Goal: Information Seeking & Learning: Learn about a topic

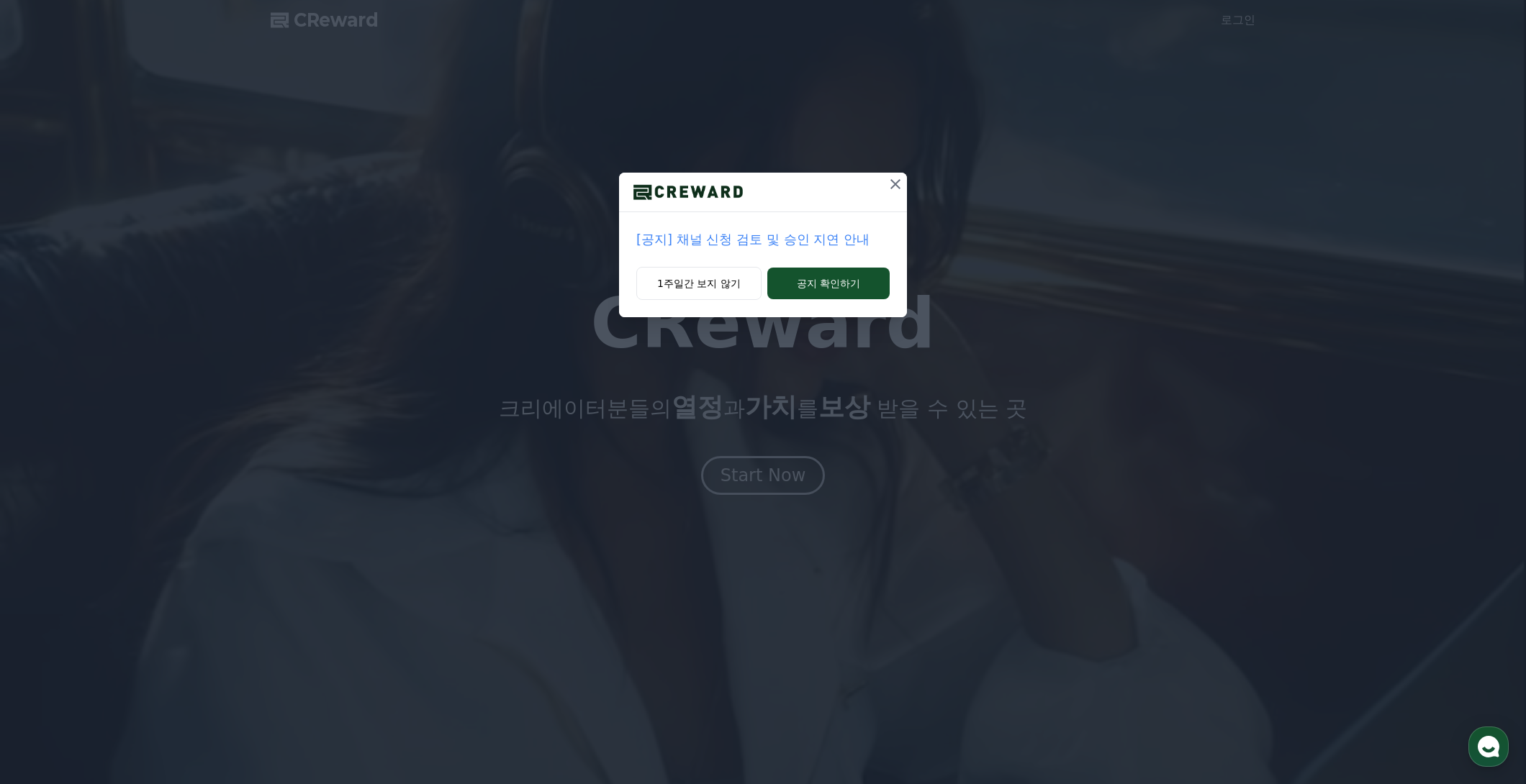
click at [891, 194] on button at bounding box center [895, 184] width 23 height 23
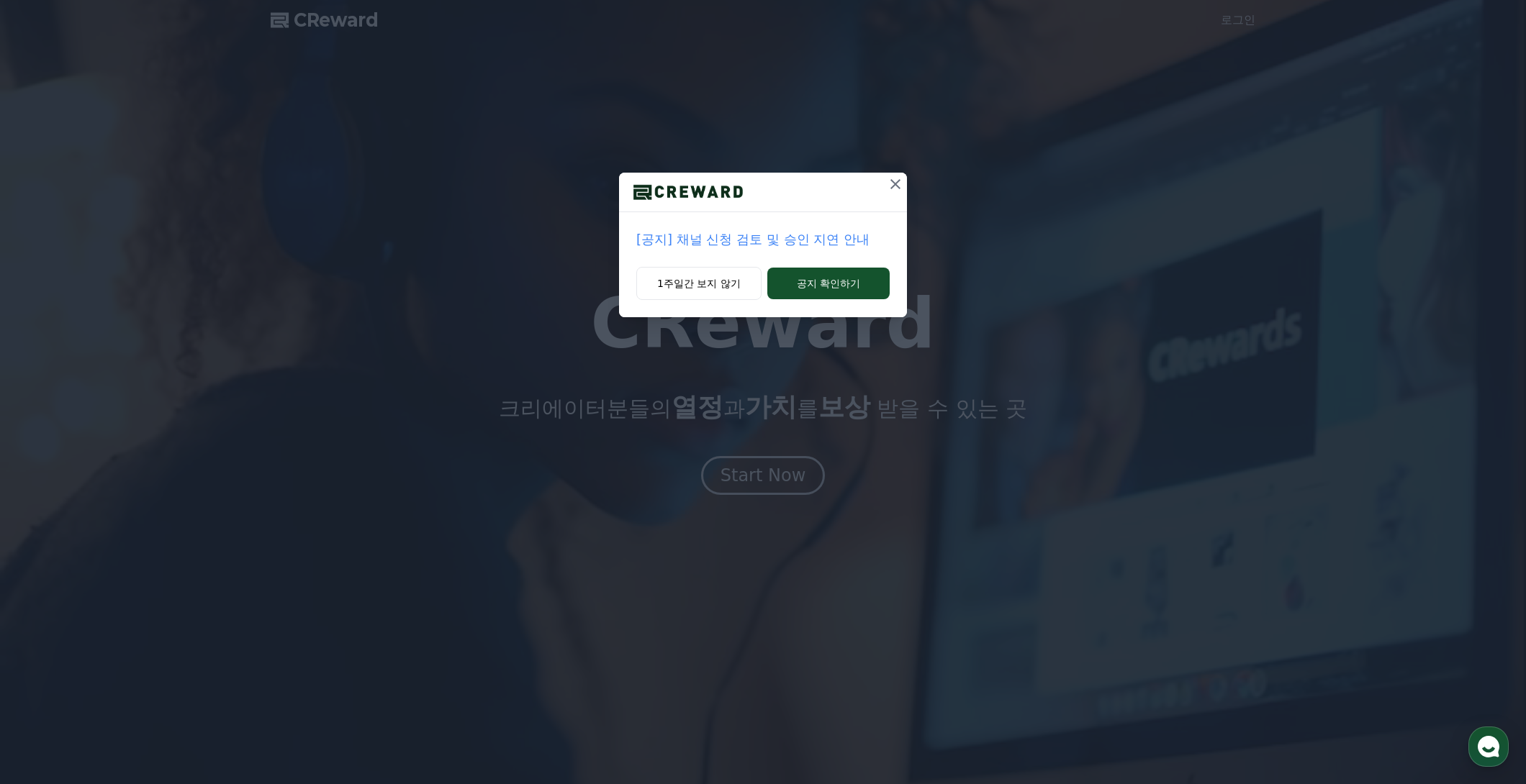
click at [813, 244] on p "[공지] 채널 신청 검토 및 승인 지연 안내" at bounding box center [762, 240] width 254 height 20
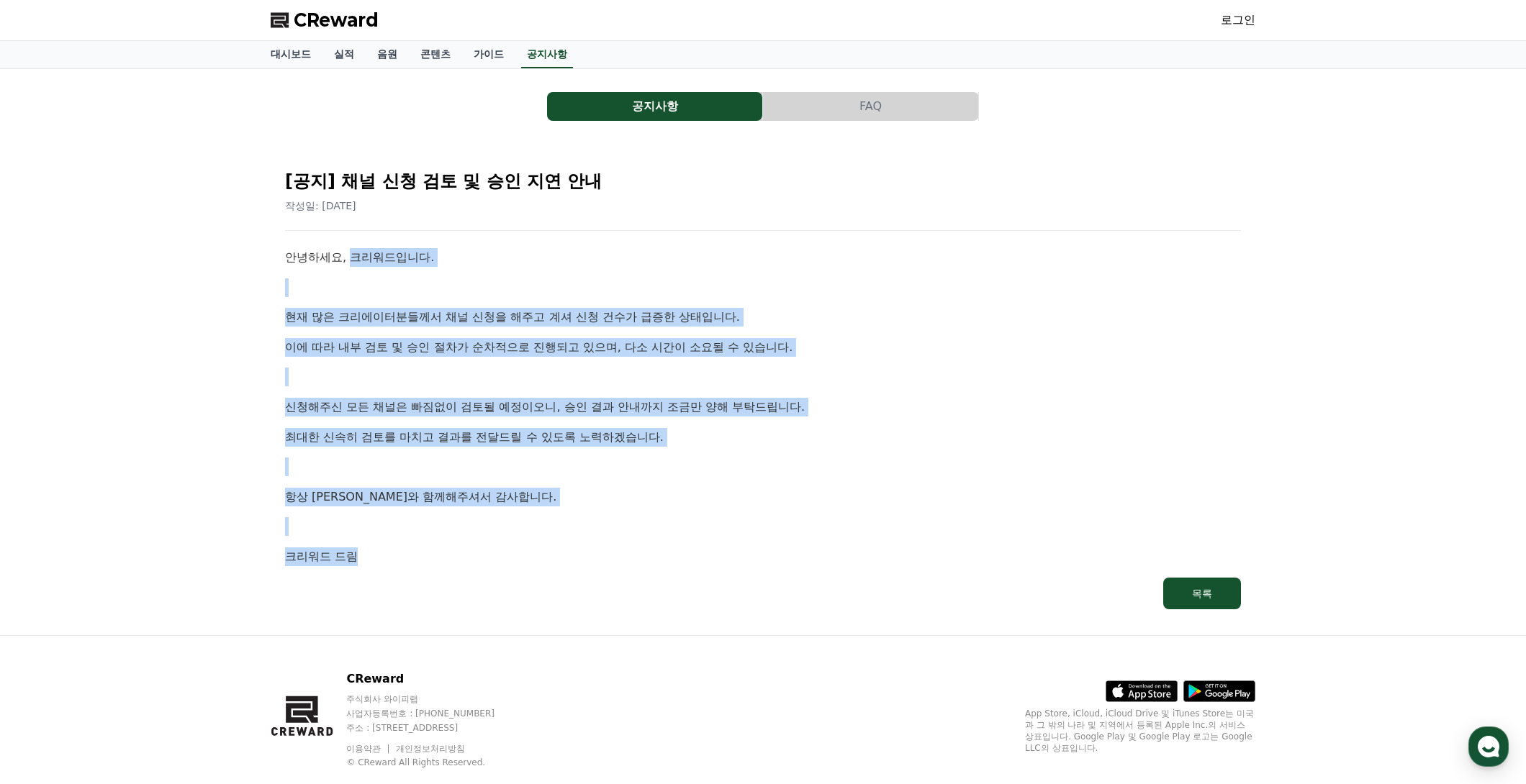
drag, startPoint x: 348, startPoint y: 254, endPoint x: 760, endPoint y: 567, distance: 517.4
click at [760, 567] on div "[공지] 채널 신청 검토 및 승인 지연 안내 작성일: [DATE] 안녕하세요, 크리워드입니다. 현재 많은 크리에이터분들께서 채널 신청을 해주고…" at bounding box center [763, 383] width 961 height 457
click at [759, 567] on div "[공지] 채널 신청 검토 및 승인 지연 안내 작성일: 2025-09-26 안녕하세요, 크리워드입니다. 현재 많은 크리에이터분들께서 채널 신청을…" at bounding box center [763, 383] width 961 height 457
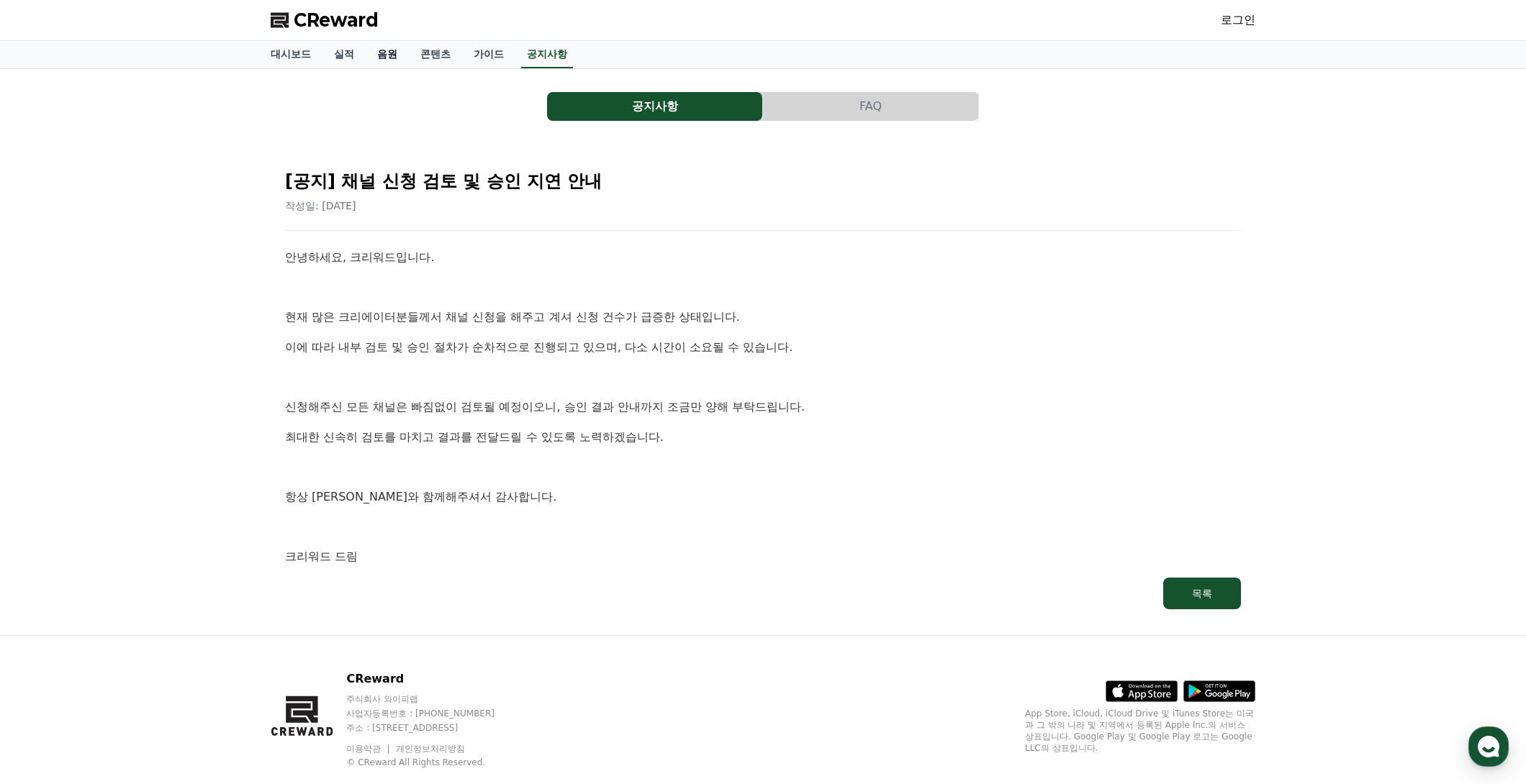
click at [391, 49] on link "음원" at bounding box center [387, 54] width 43 height 28
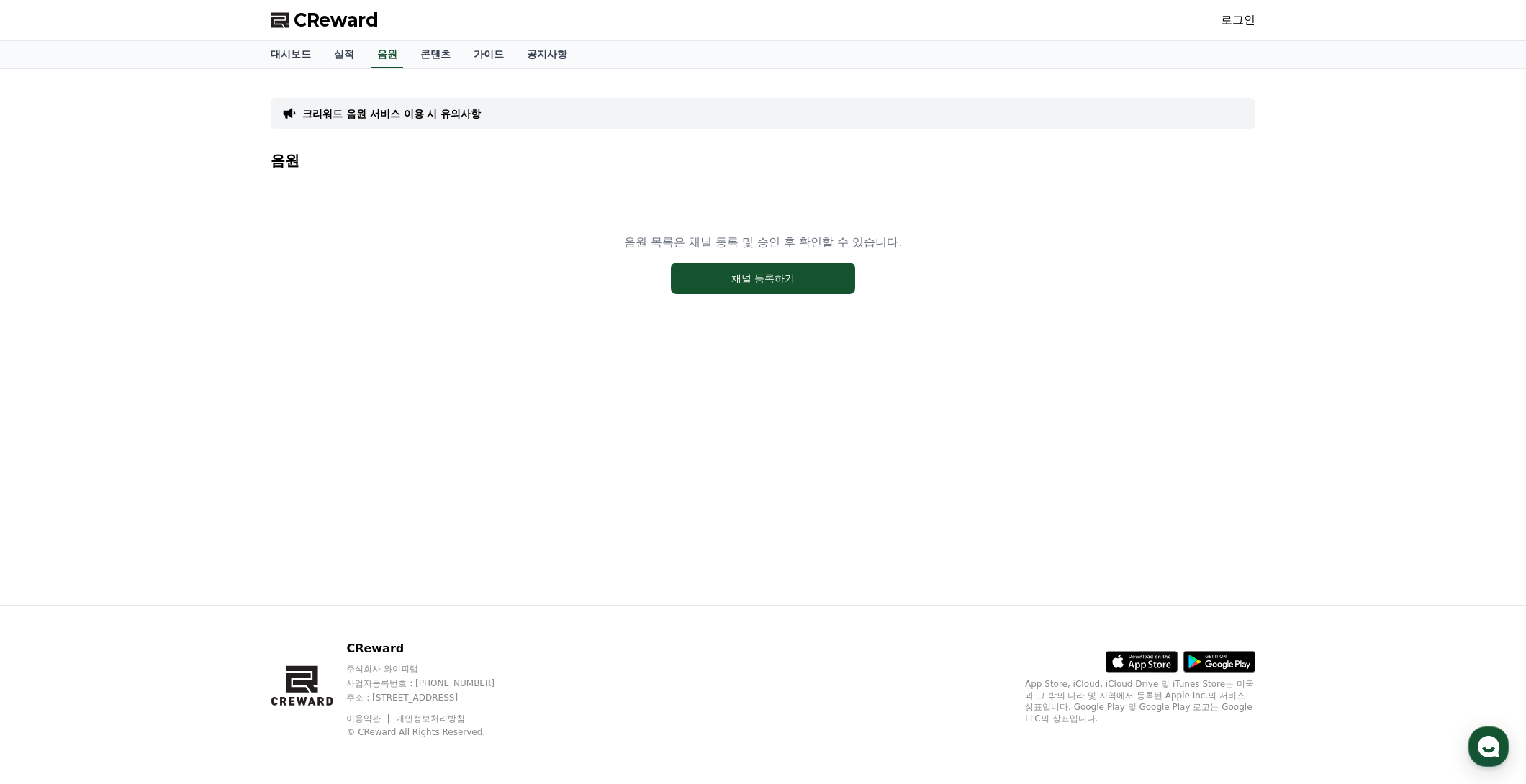
click at [1238, 15] on link "로그인" at bounding box center [1237, 19] width 34 height 18
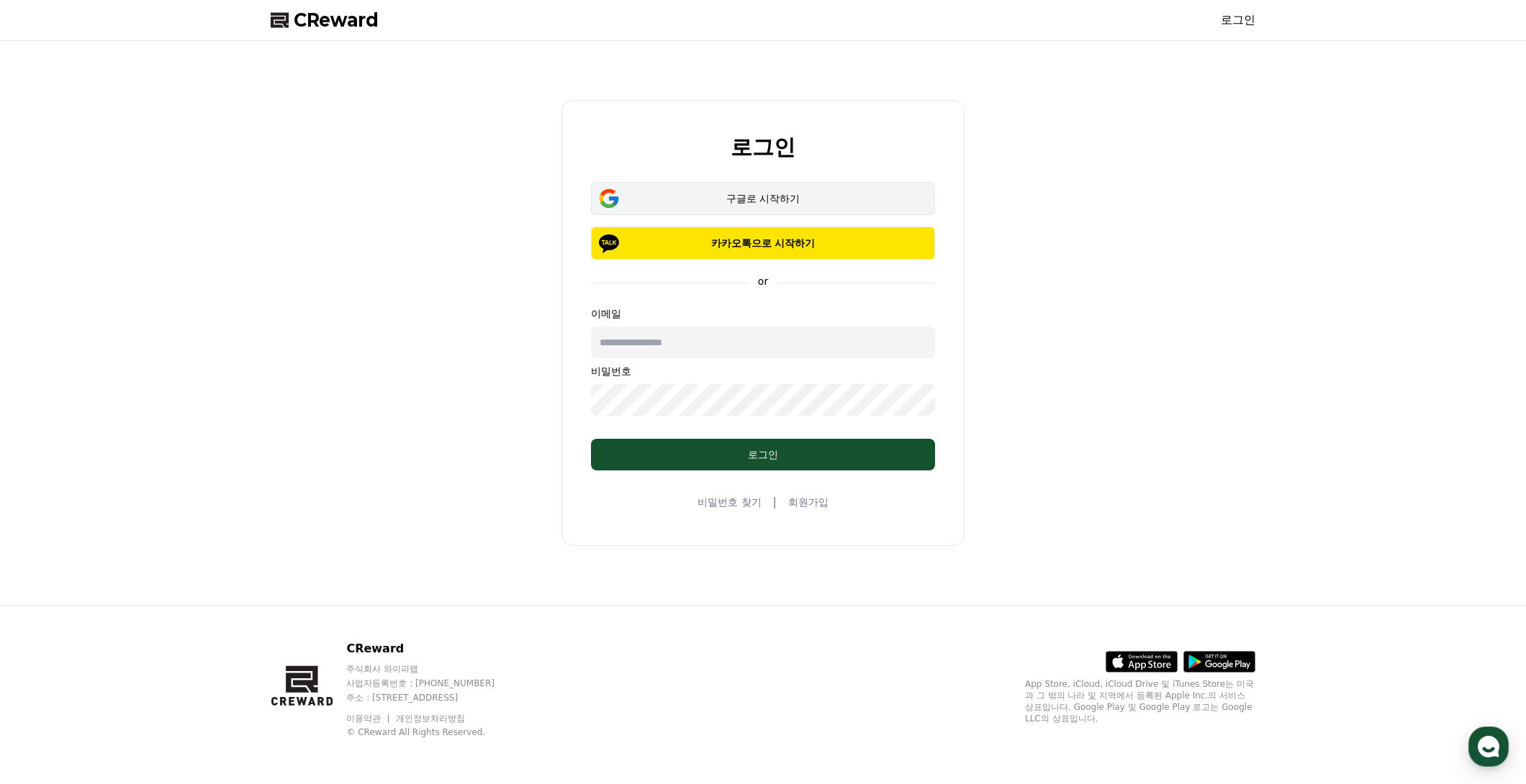
click at [803, 211] on button "구글로 시작하기" at bounding box center [762, 198] width 344 height 33
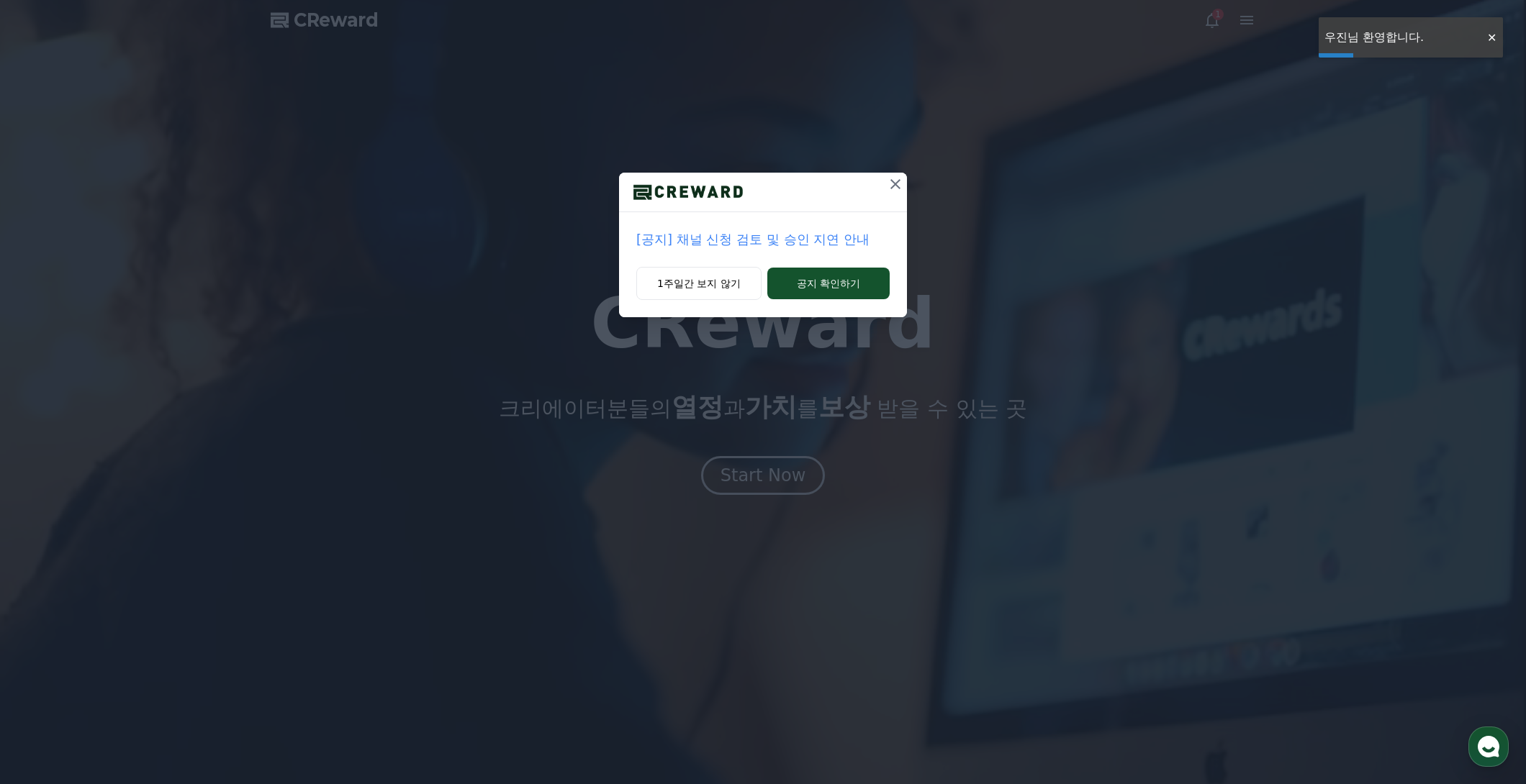
click at [896, 190] on icon at bounding box center [895, 184] width 18 height 18
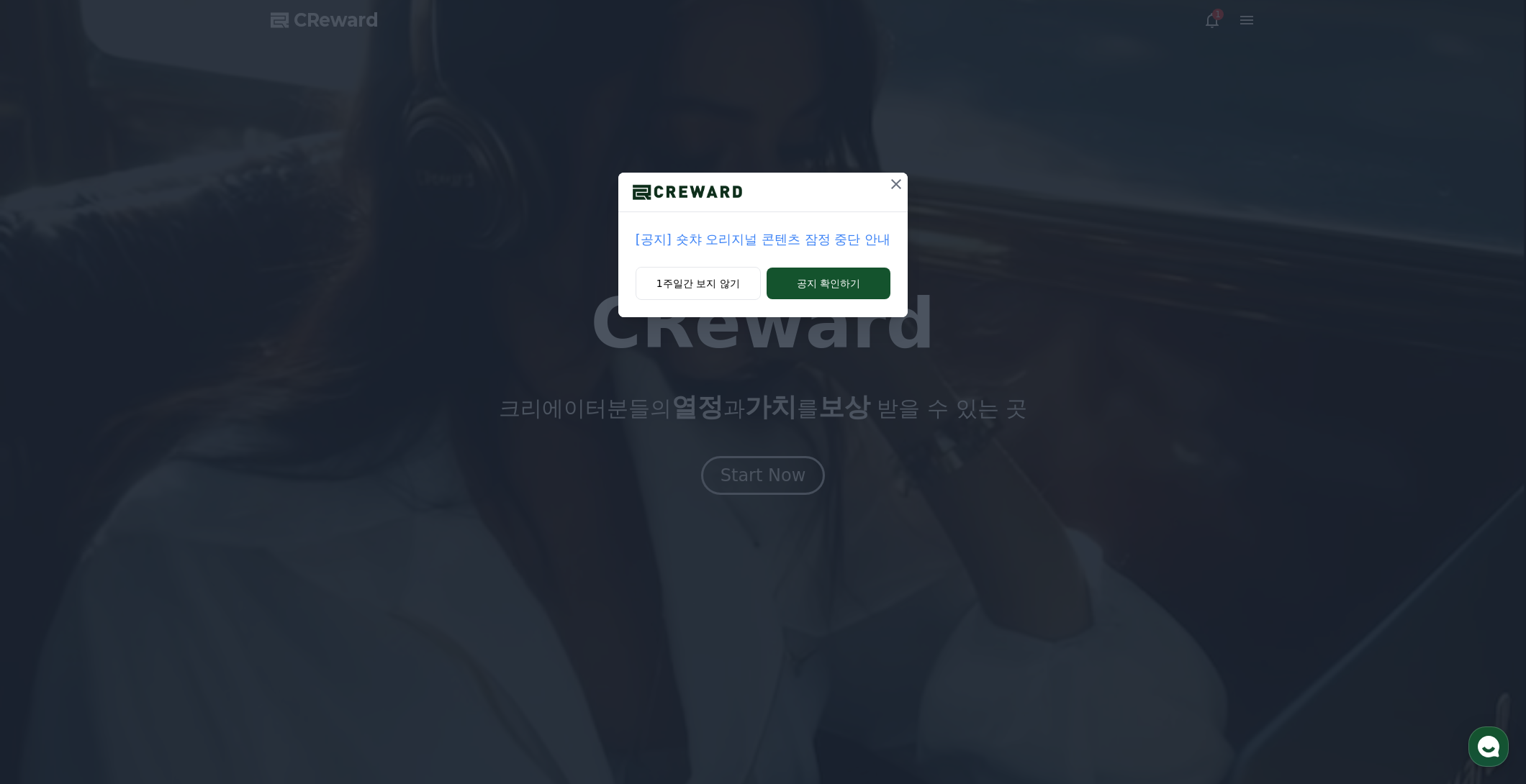
click at [895, 186] on icon at bounding box center [896, 184] width 18 height 18
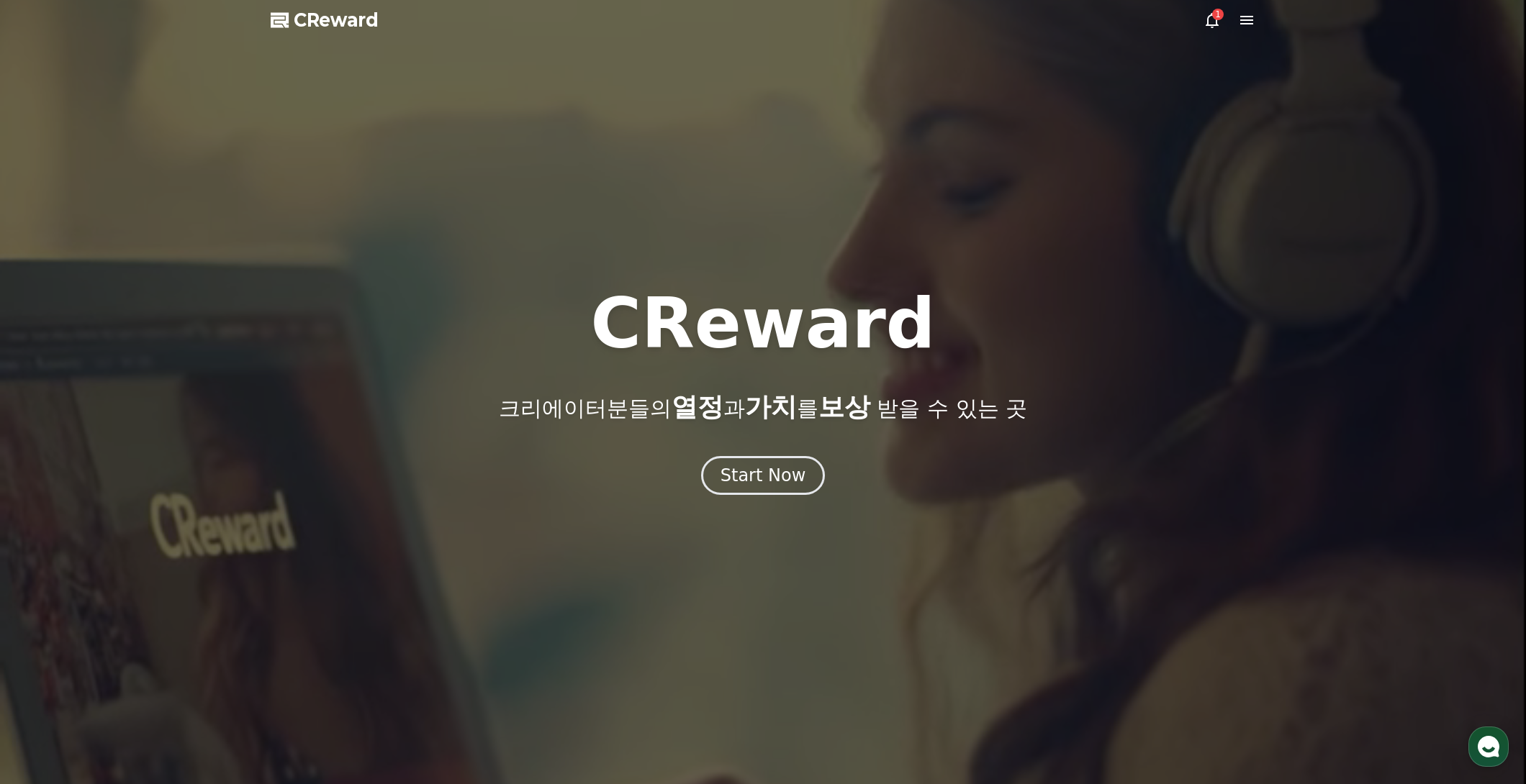
click at [366, 19] on span "CReward" at bounding box center [336, 19] width 85 height 23
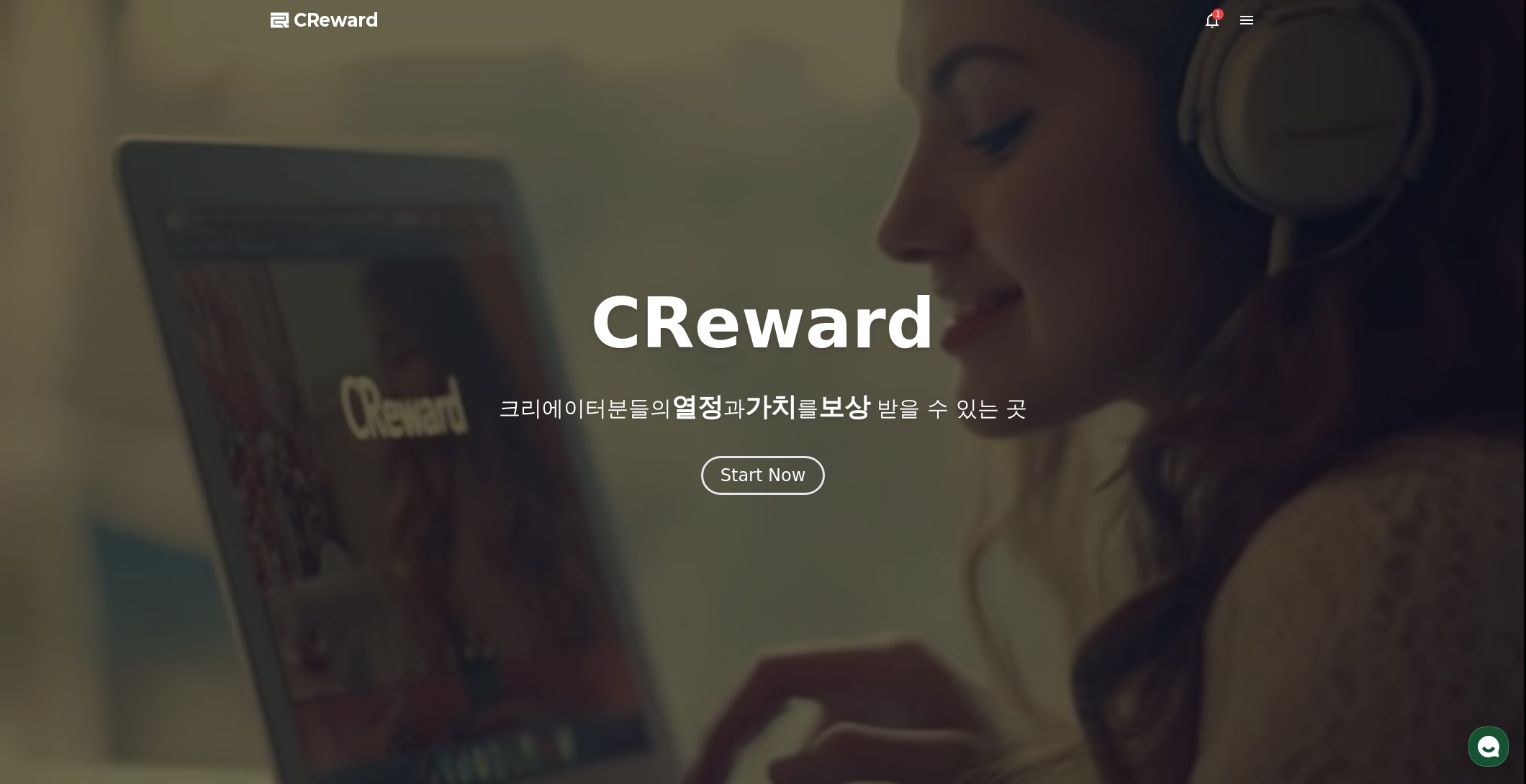
click at [337, 19] on span "CReward" at bounding box center [336, 19] width 85 height 23
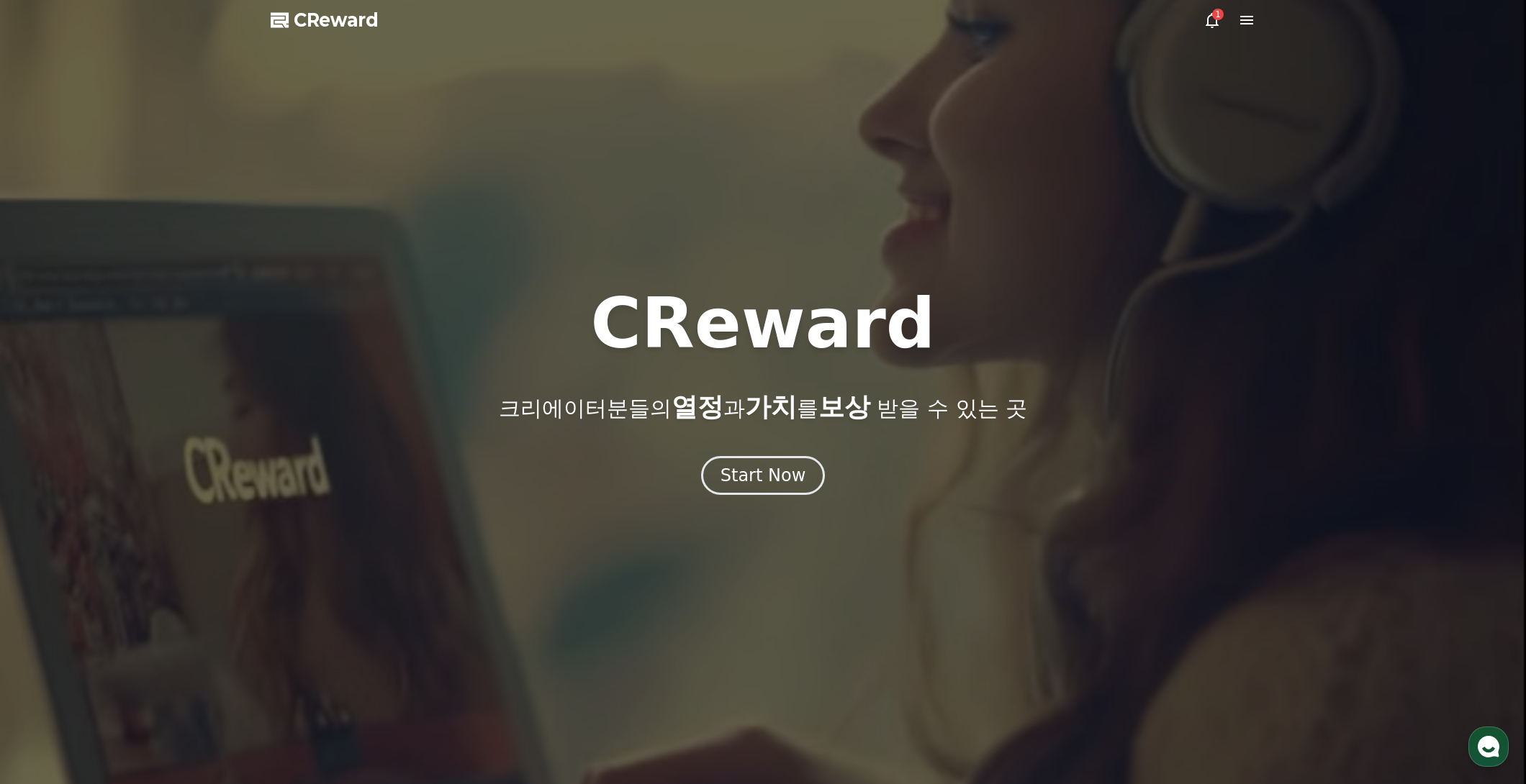
click at [1242, 20] on icon at bounding box center [1246, 19] width 18 height 18
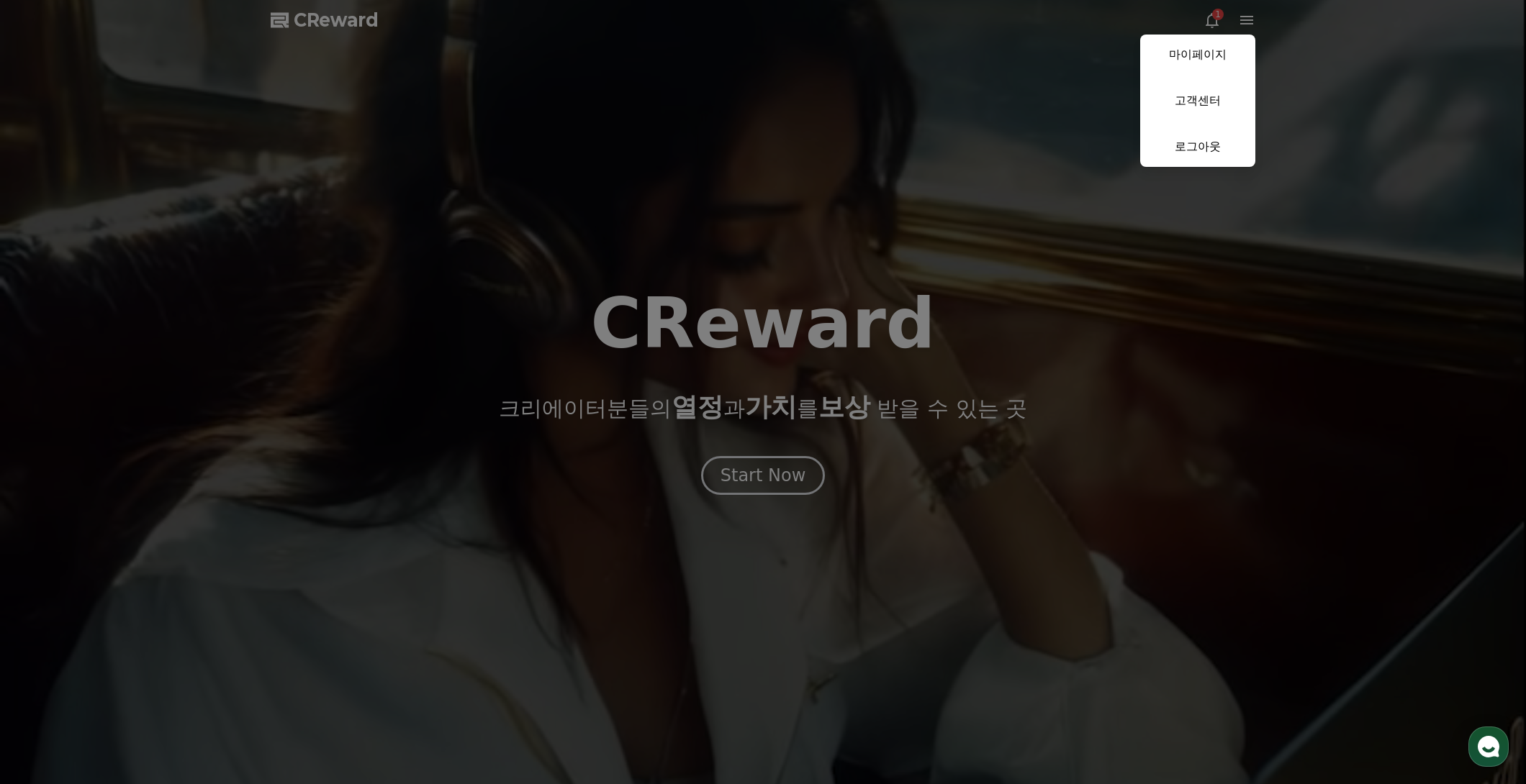
click at [832, 205] on button "close" at bounding box center [763, 392] width 1526 height 784
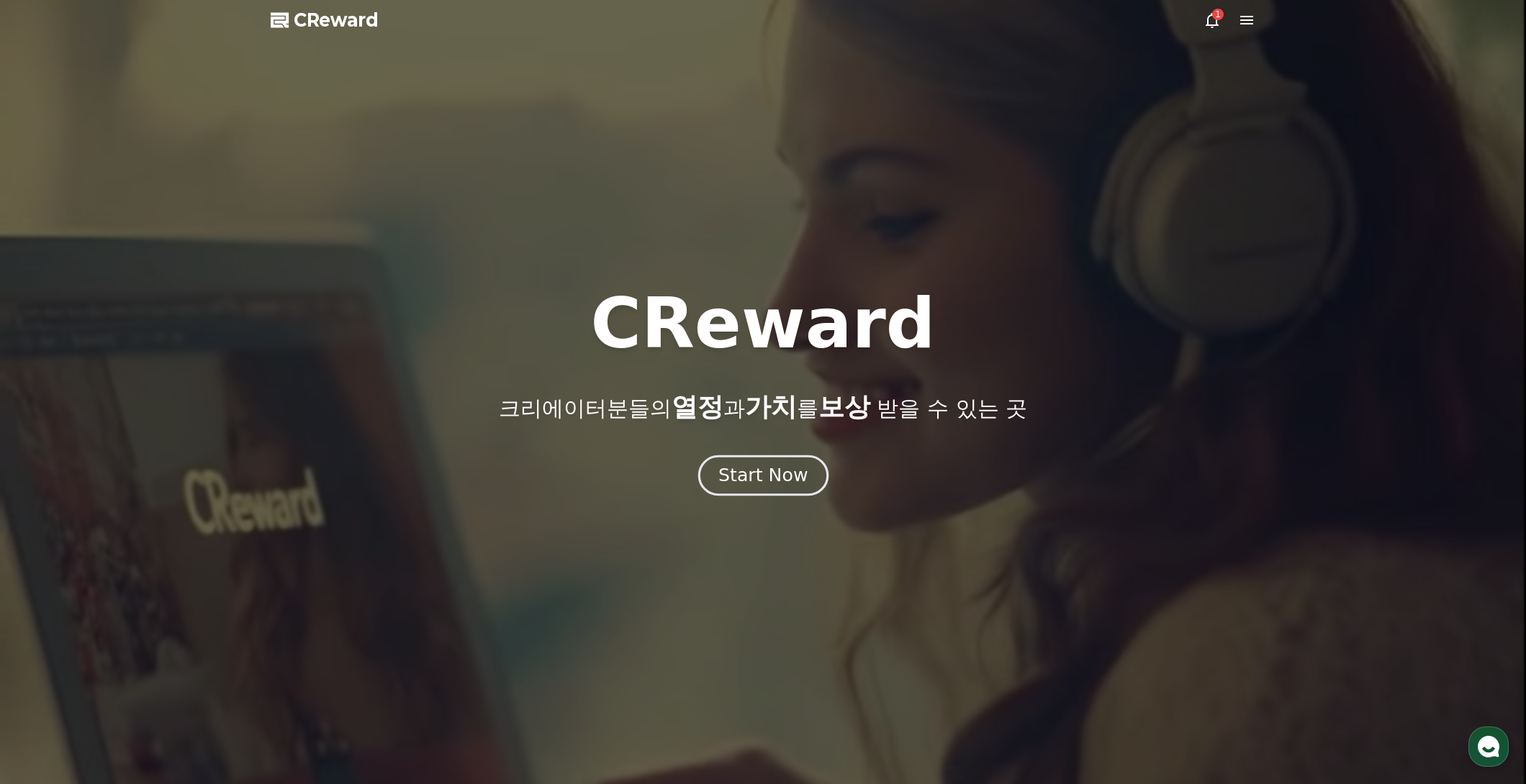
click at [781, 485] on div "Start Now" at bounding box center [762, 475] width 89 height 25
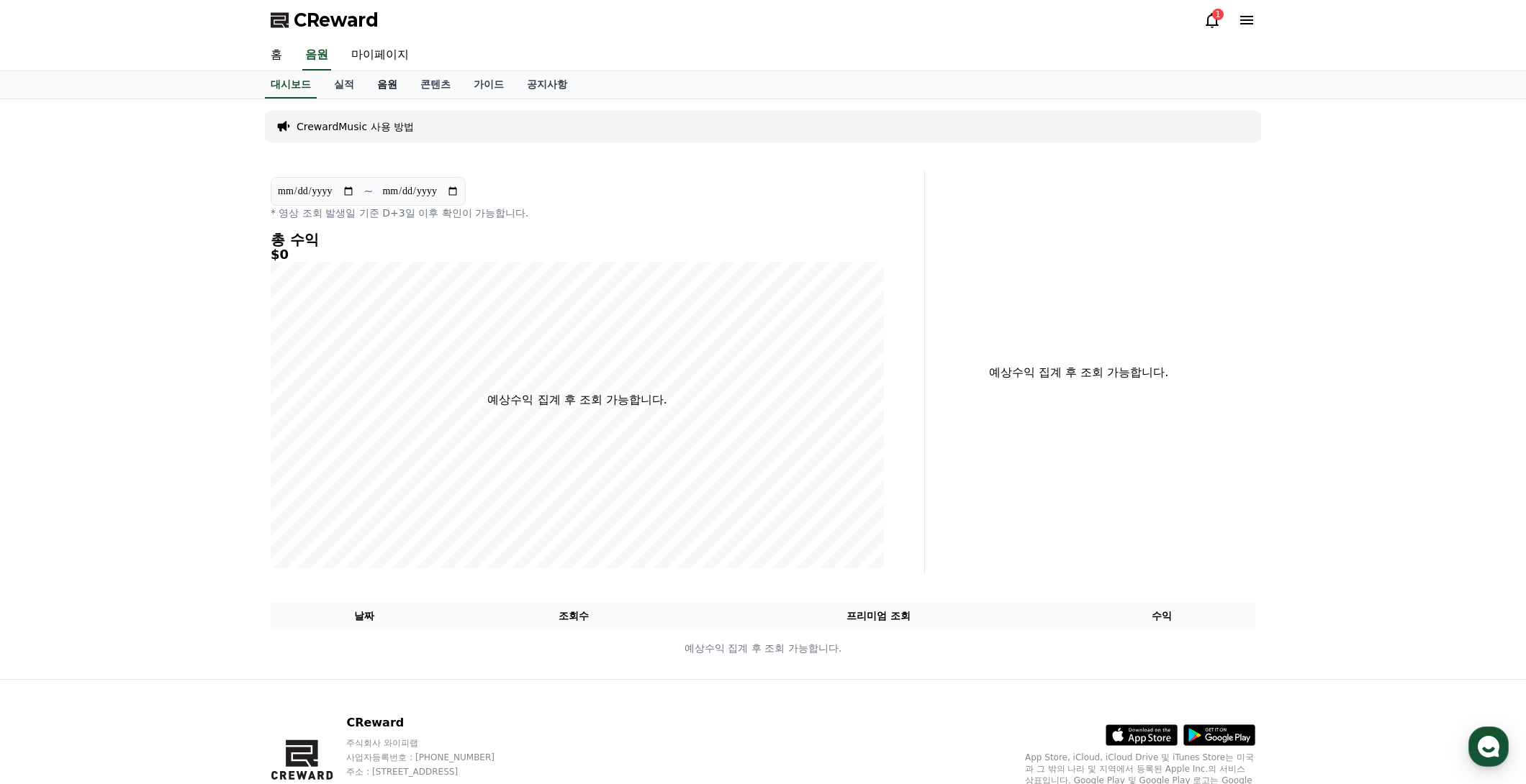
click at [395, 82] on link "음원" at bounding box center [387, 85] width 43 height 28
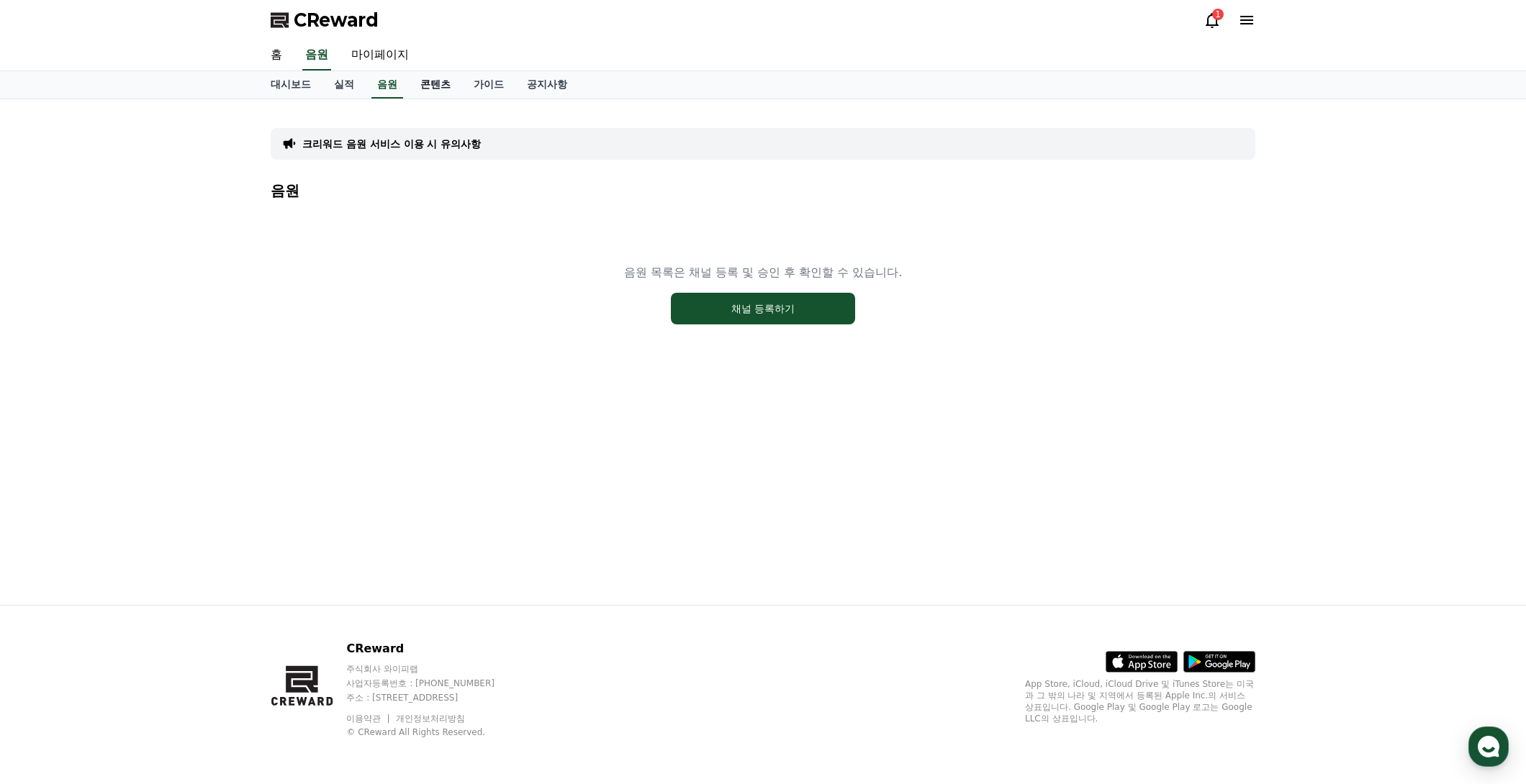
click at [449, 89] on link "콘텐츠" at bounding box center [435, 85] width 54 height 28
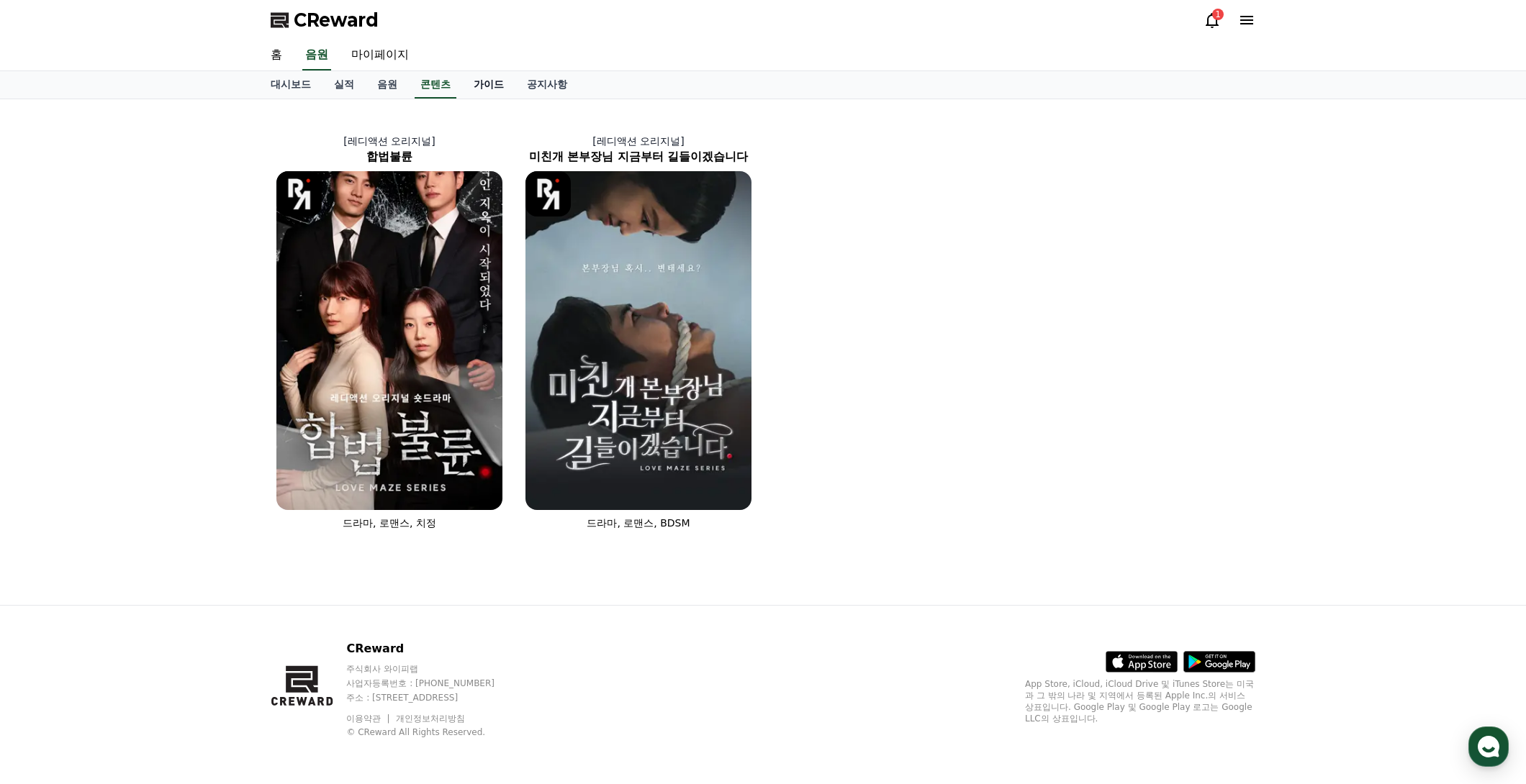
click at [492, 76] on link "가이드" at bounding box center [489, 85] width 54 height 28
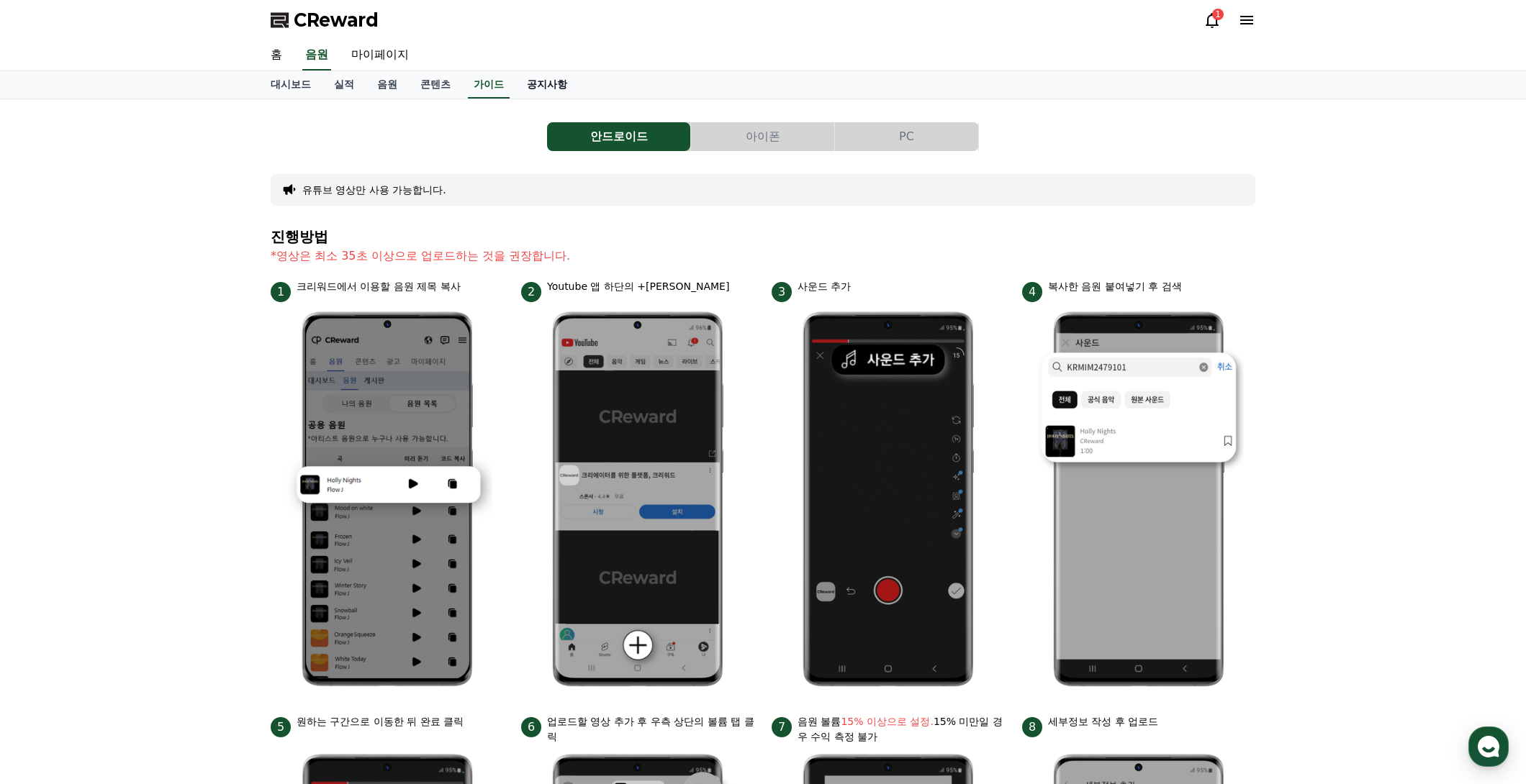
click at [541, 82] on link "공지사항" at bounding box center [546, 85] width 64 height 28
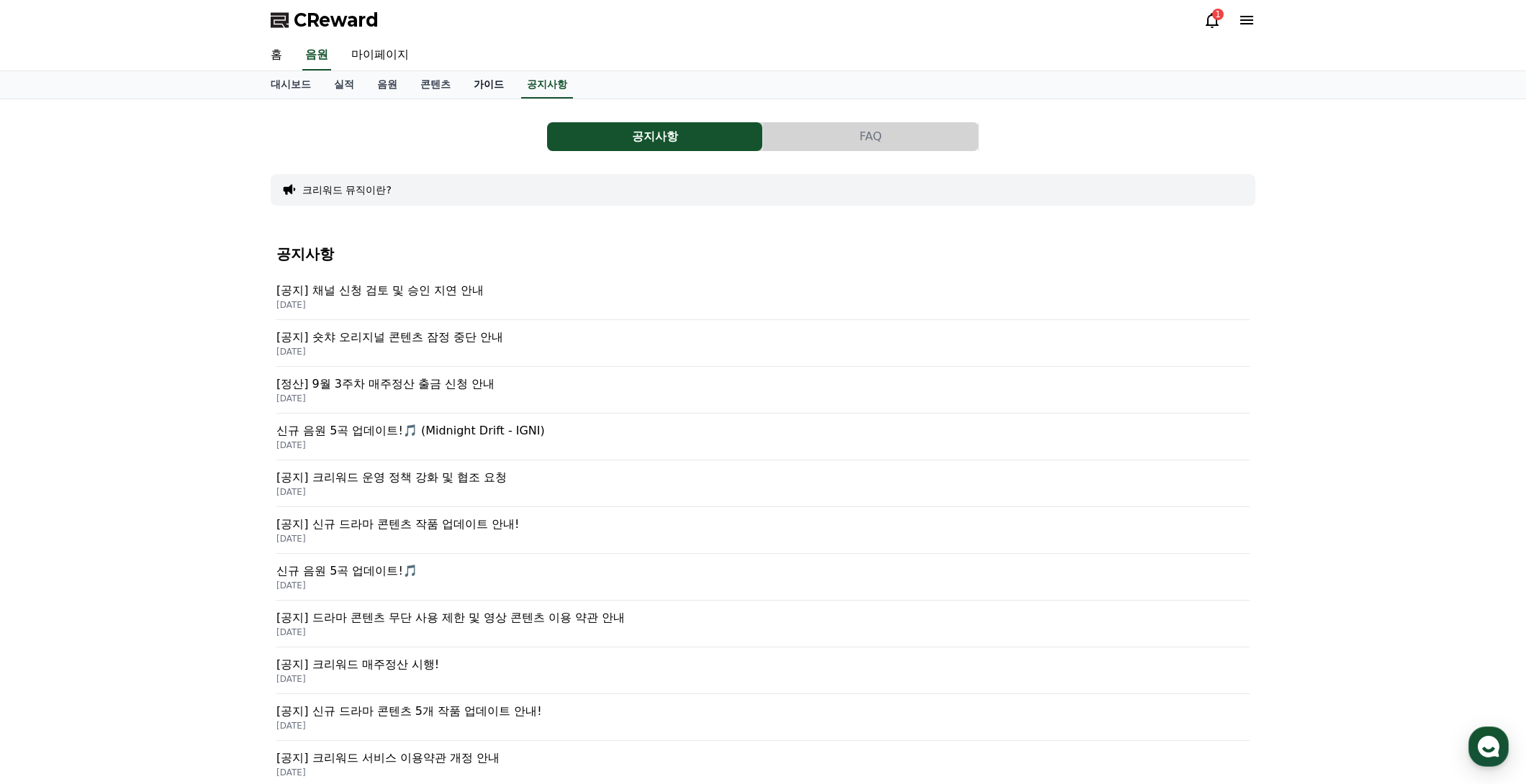
click at [491, 86] on link "가이드" at bounding box center [489, 85] width 54 height 28
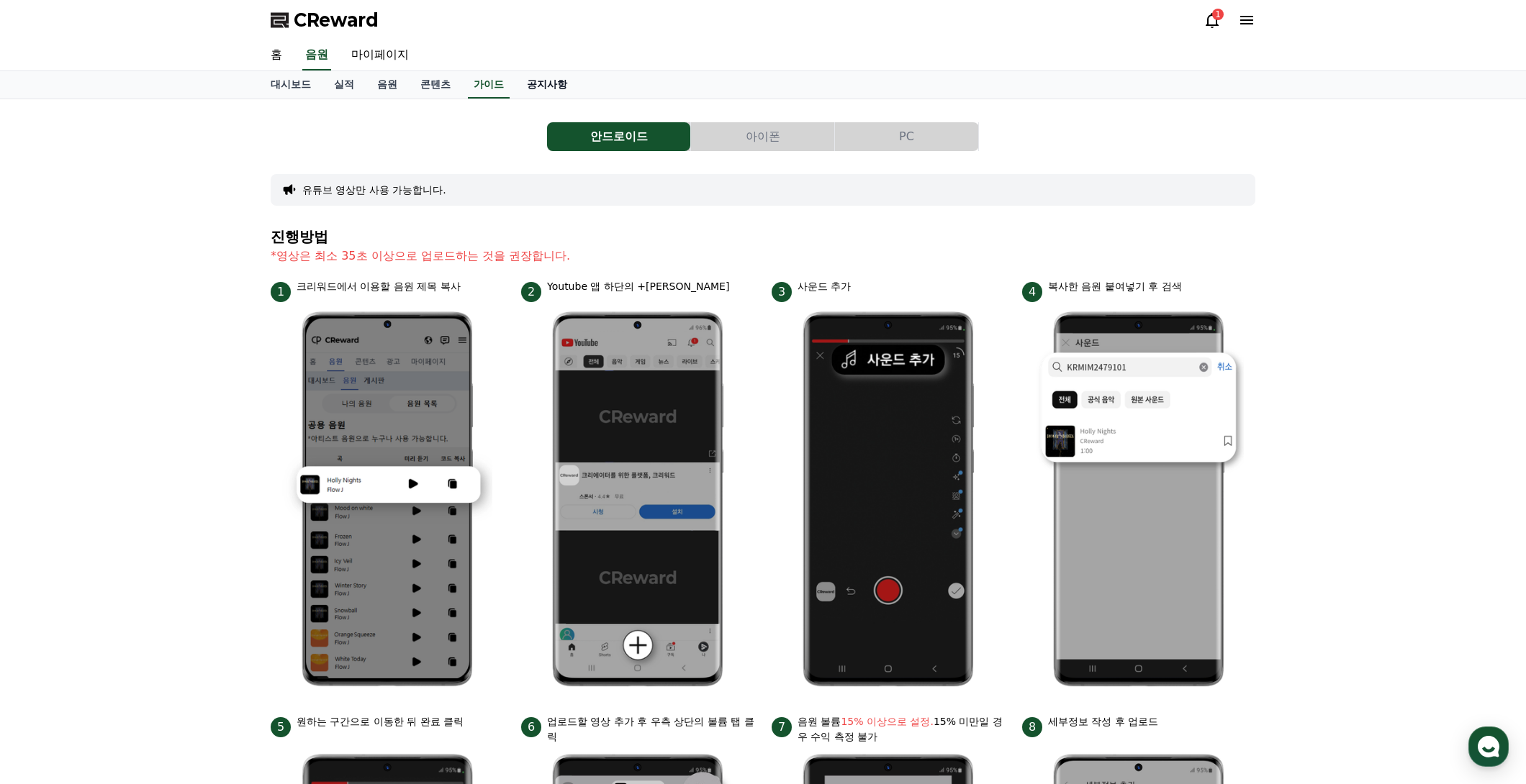
click at [543, 84] on link "공지사항" at bounding box center [546, 85] width 64 height 28
